Goal: Use online tool/utility: Utilize a website feature to perform a specific function

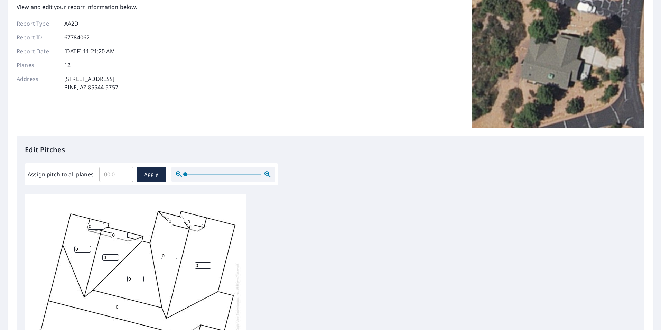
scroll to position [50, 0]
click at [112, 181] on input "Assign pitch to all planes" at bounding box center [116, 173] width 34 height 19
type input "5"
click at [152, 179] on button "Apply" at bounding box center [151, 173] width 29 height 15
type input "5"
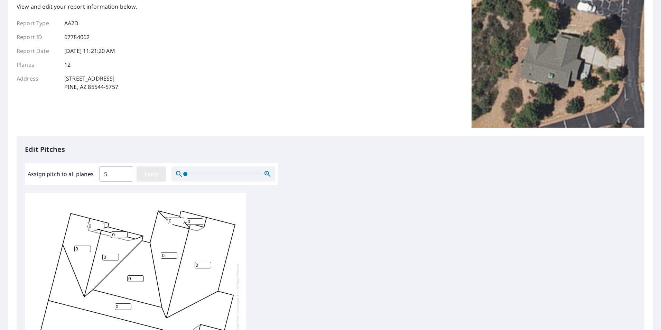
type input "5"
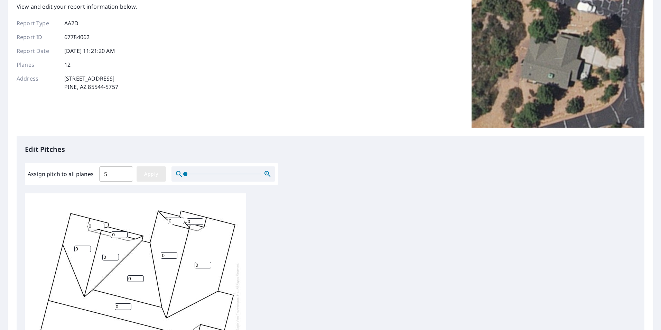
type input "5"
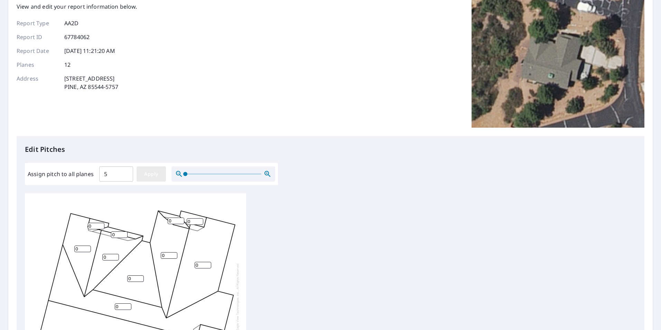
type input "5"
click at [132, 281] on input "5" at bounding box center [135, 278] width 17 height 7
click at [140, 280] on input "4" at bounding box center [135, 278] width 17 height 7
click at [140, 280] on input "3" at bounding box center [135, 278] width 17 height 7
click at [140, 280] on input "2" at bounding box center [135, 278] width 17 height 7
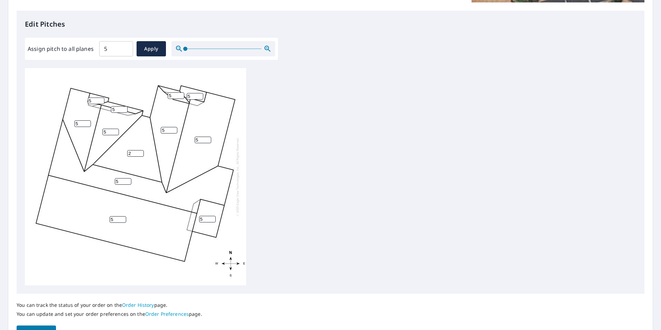
scroll to position [173, 0]
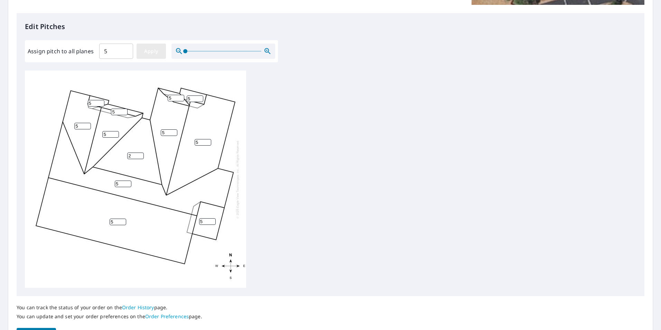
click at [155, 49] on span "Apply" at bounding box center [151, 51] width 18 height 9
click at [131, 156] on input "5" at bounding box center [135, 155] width 17 height 7
click at [141, 156] on input "4" at bounding box center [135, 155] width 17 height 7
click at [141, 156] on input "3" at bounding box center [135, 155] width 17 height 7
type input "2"
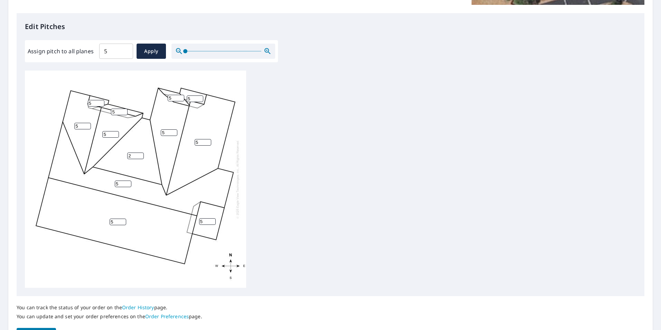
click at [141, 156] on input "2" at bounding box center [135, 155] width 17 height 7
click at [311, 183] on div "5 5 5 2 5 5 5 5 5 5 5 5" at bounding box center [330, 179] width 611 height 217
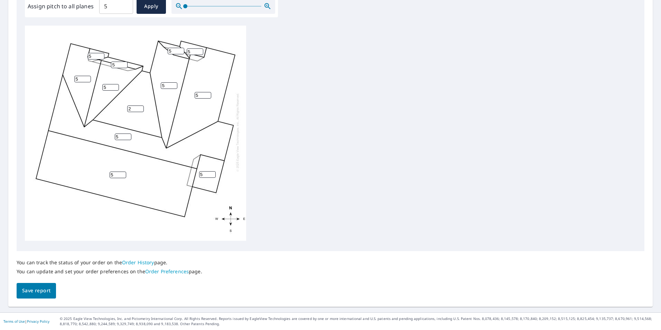
click at [35, 290] on span "Save report" at bounding box center [36, 290] width 28 height 9
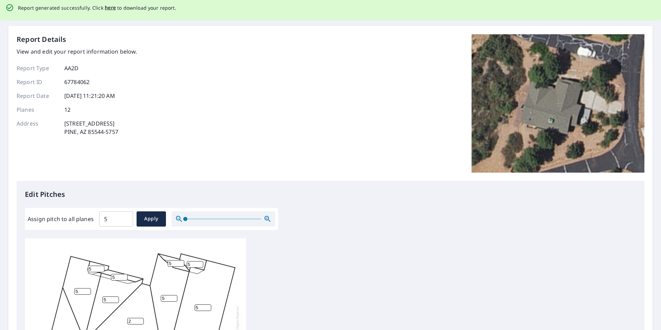
scroll to position [0, 0]
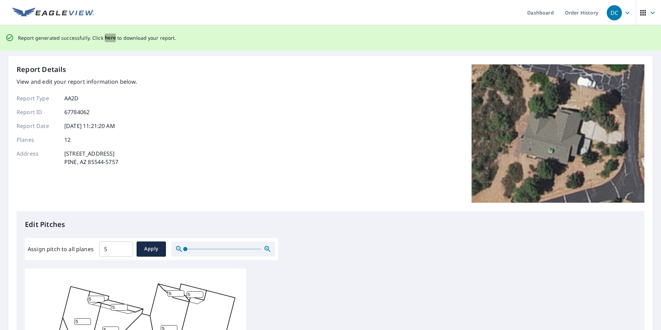
click at [109, 38] on span "here" at bounding box center [110, 38] width 11 height 9
